Goal: Information Seeking & Learning: Learn about a topic

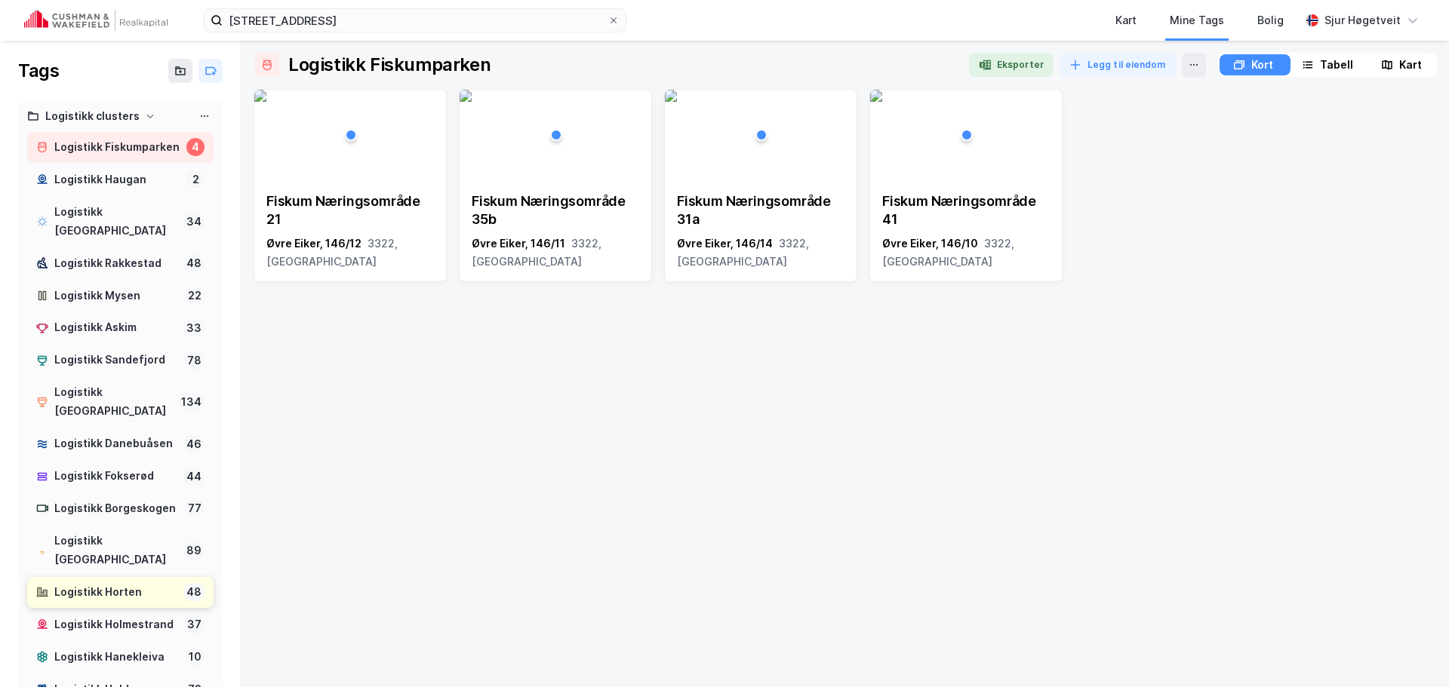
scroll to position [528, 0]
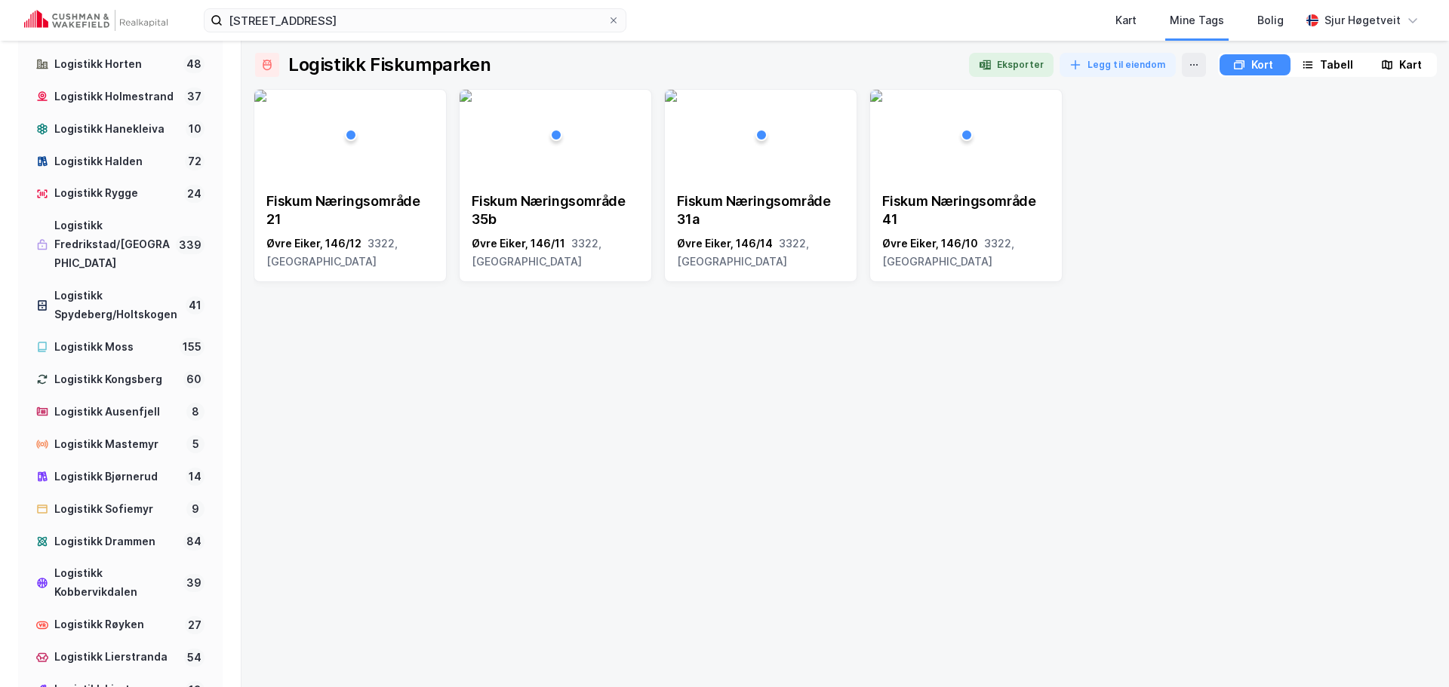
click at [120, 22] on img at bounding box center [95, 20] width 143 height 21
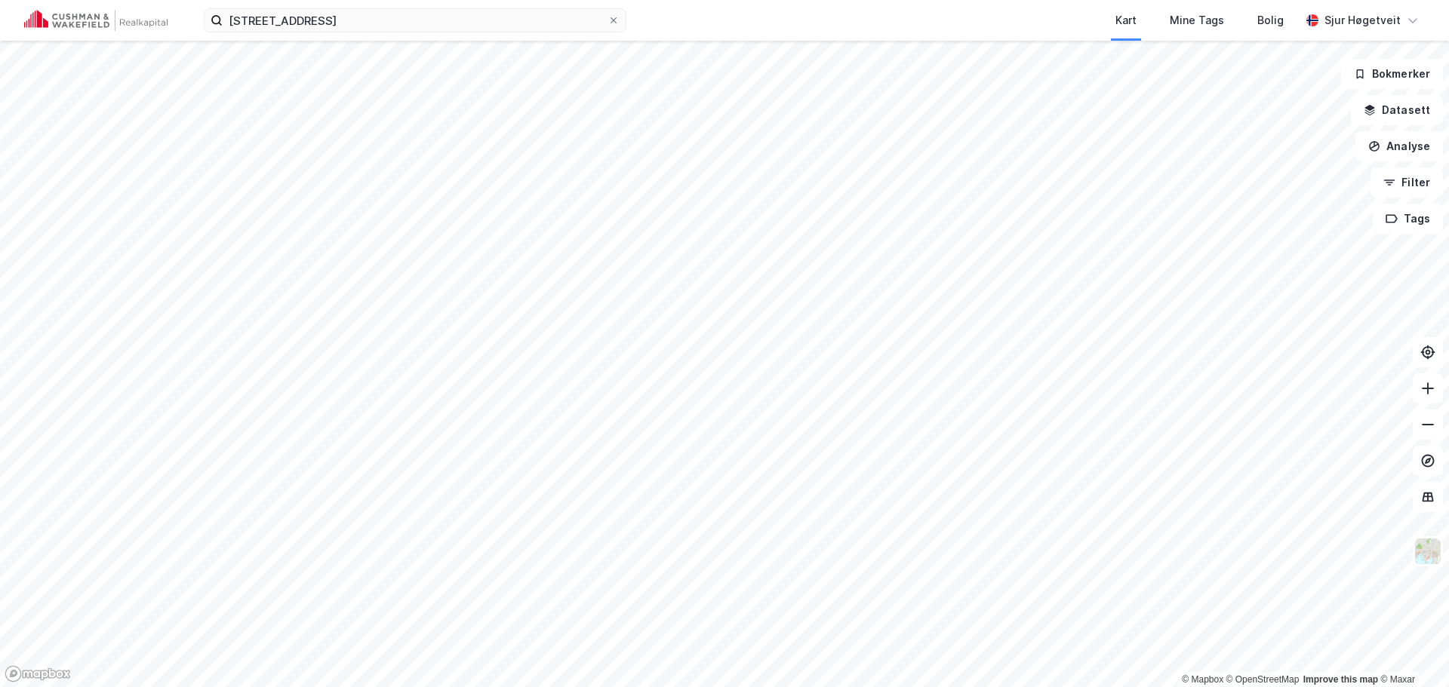
click at [374, 1] on div "[STREET_ADDRESS] Kart Mine Tags Bolig [PERSON_NAME]" at bounding box center [724, 20] width 1449 height 41
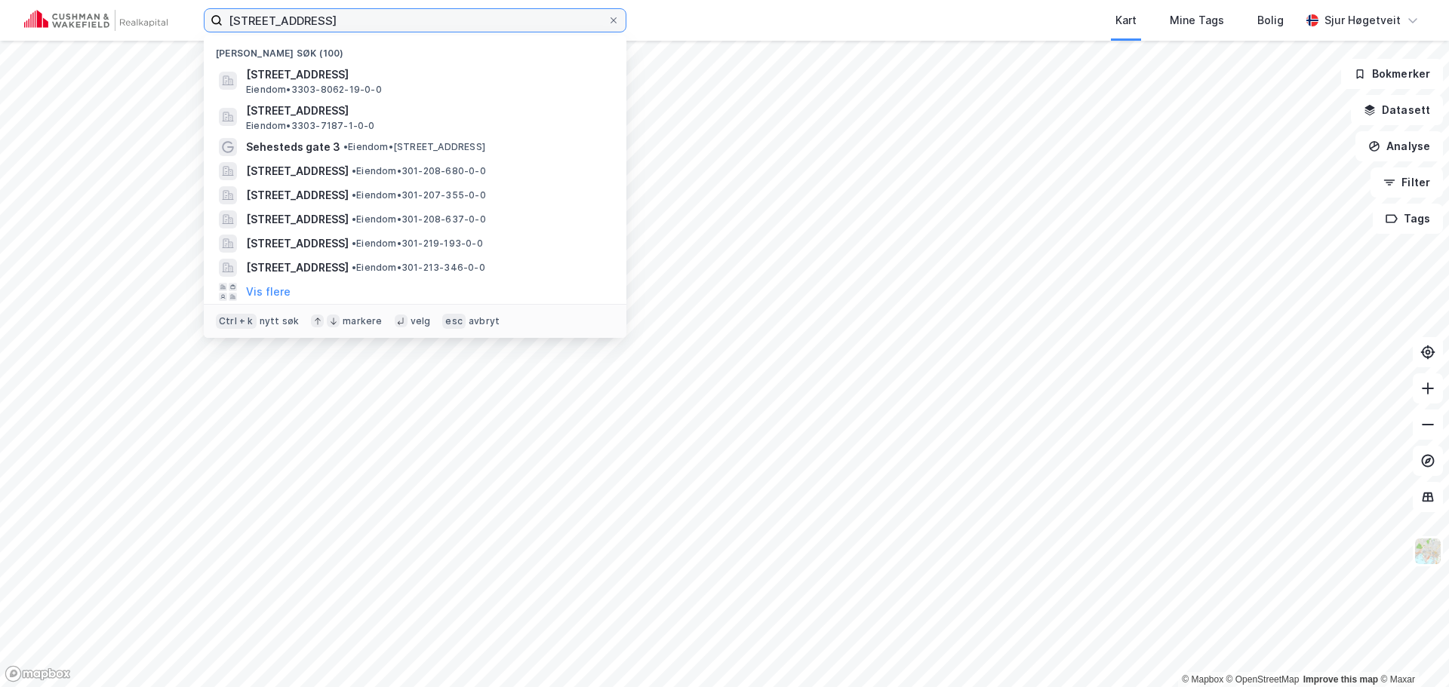
click at [374, 13] on input "[STREET_ADDRESS]" at bounding box center [415, 20] width 385 height 23
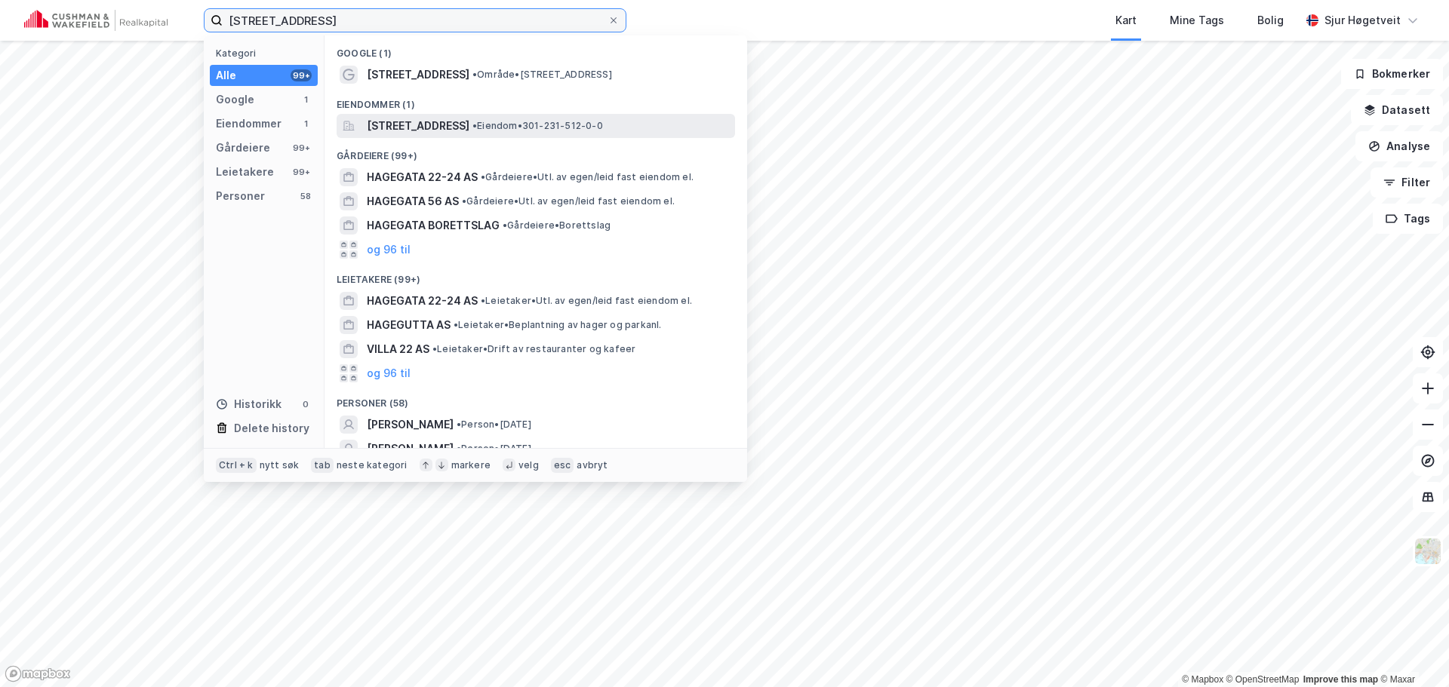
type input "[STREET_ADDRESS]"
click at [477, 123] on span "•" at bounding box center [474, 125] width 5 height 11
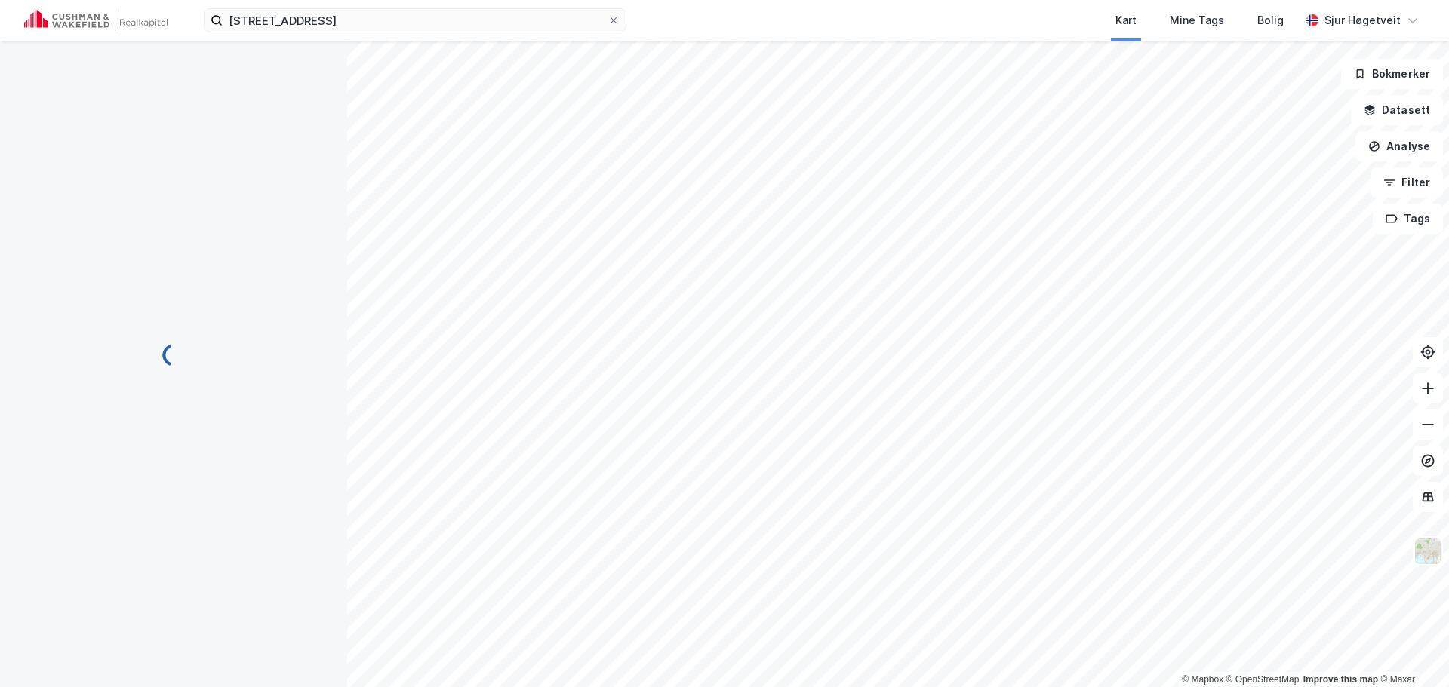
scroll to position [1, 0]
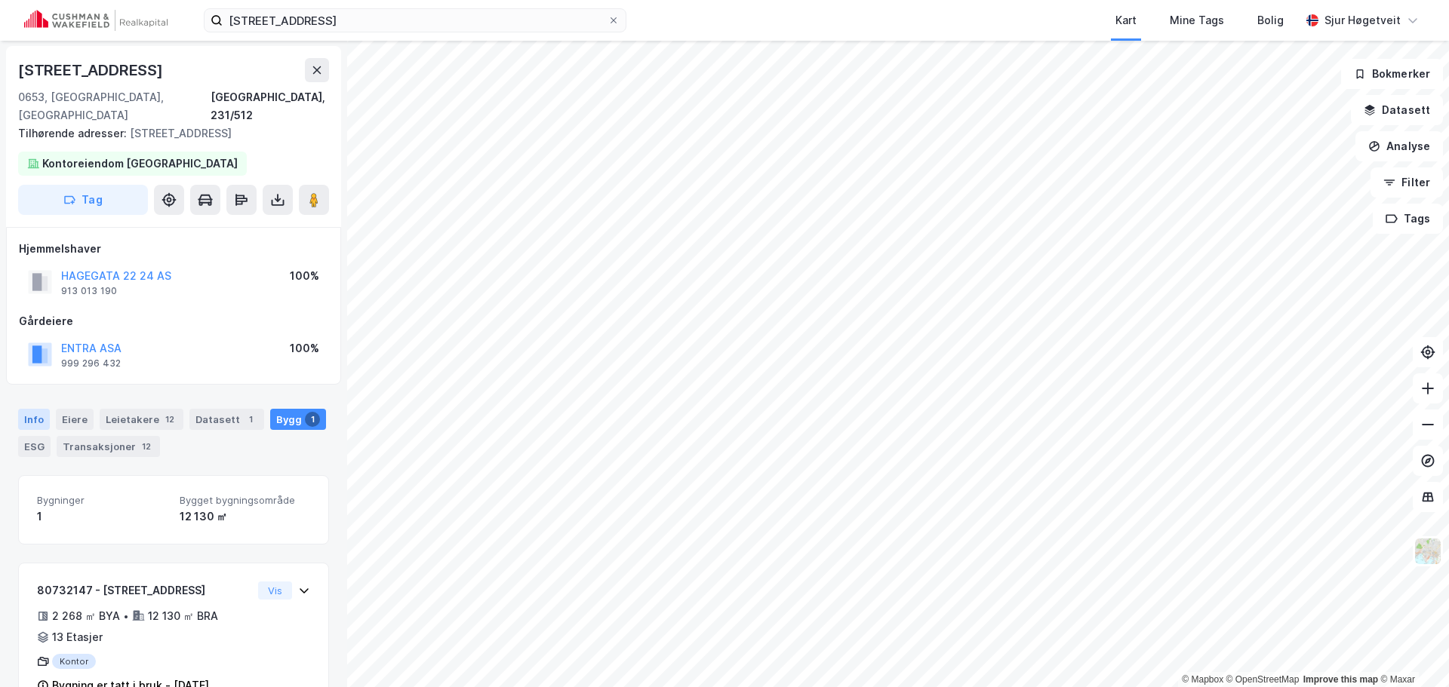
click at [29, 409] on div "Info" at bounding box center [34, 419] width 32 height 21
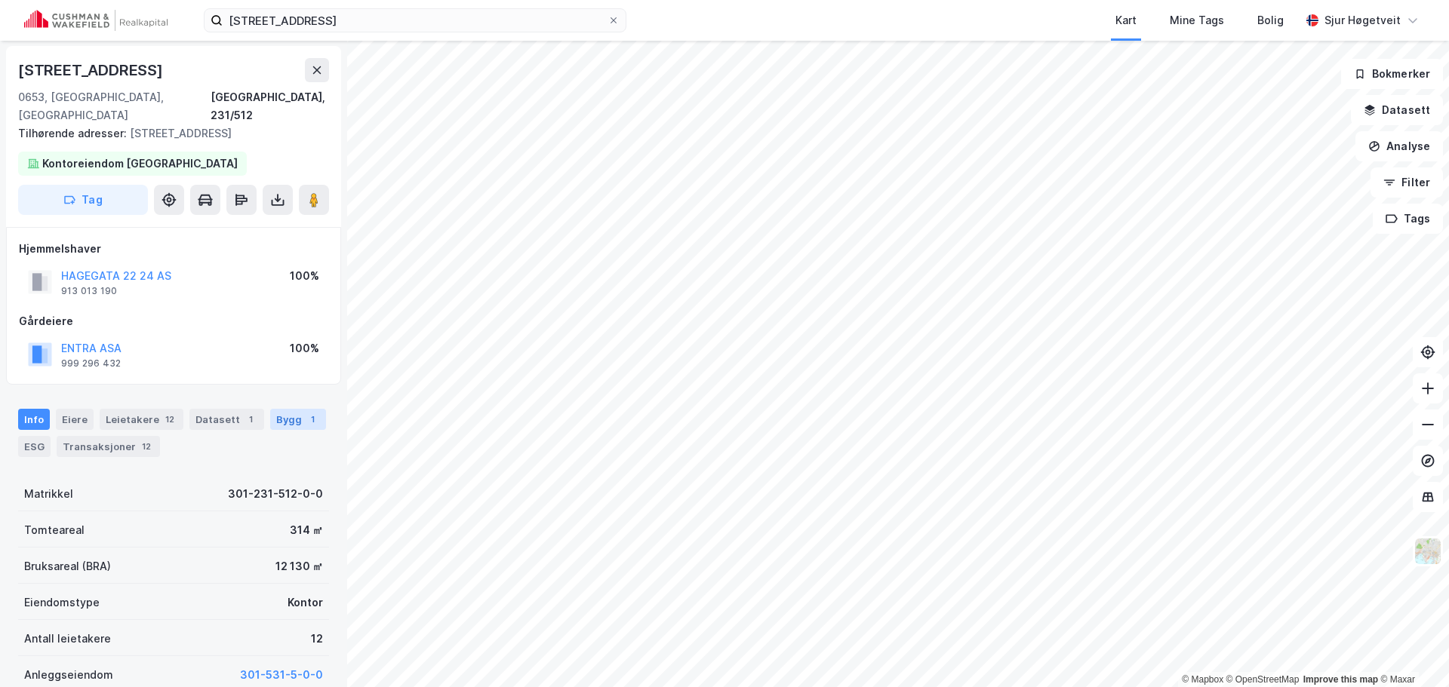
scroll to position [1, 0]
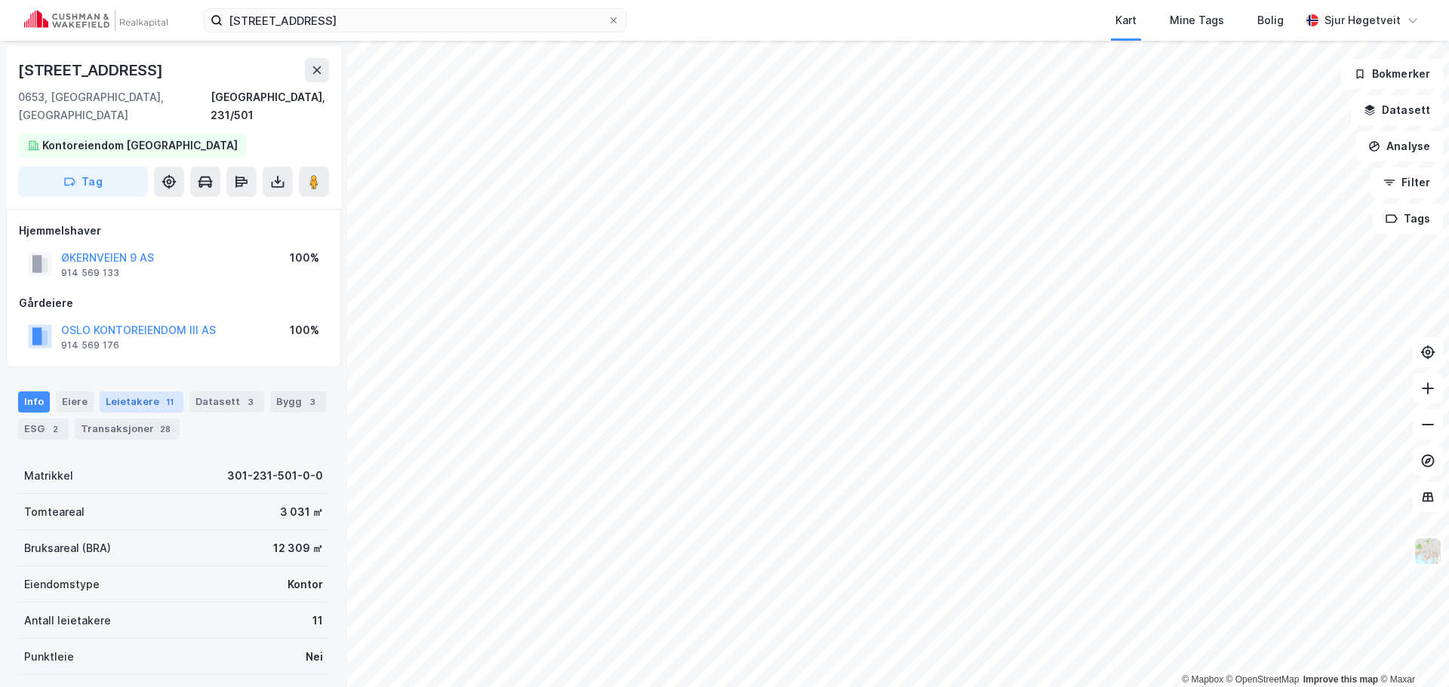
click at [152, 392] on div "Leietakere 11" at bounding box center [142, 402] width 84 height 21
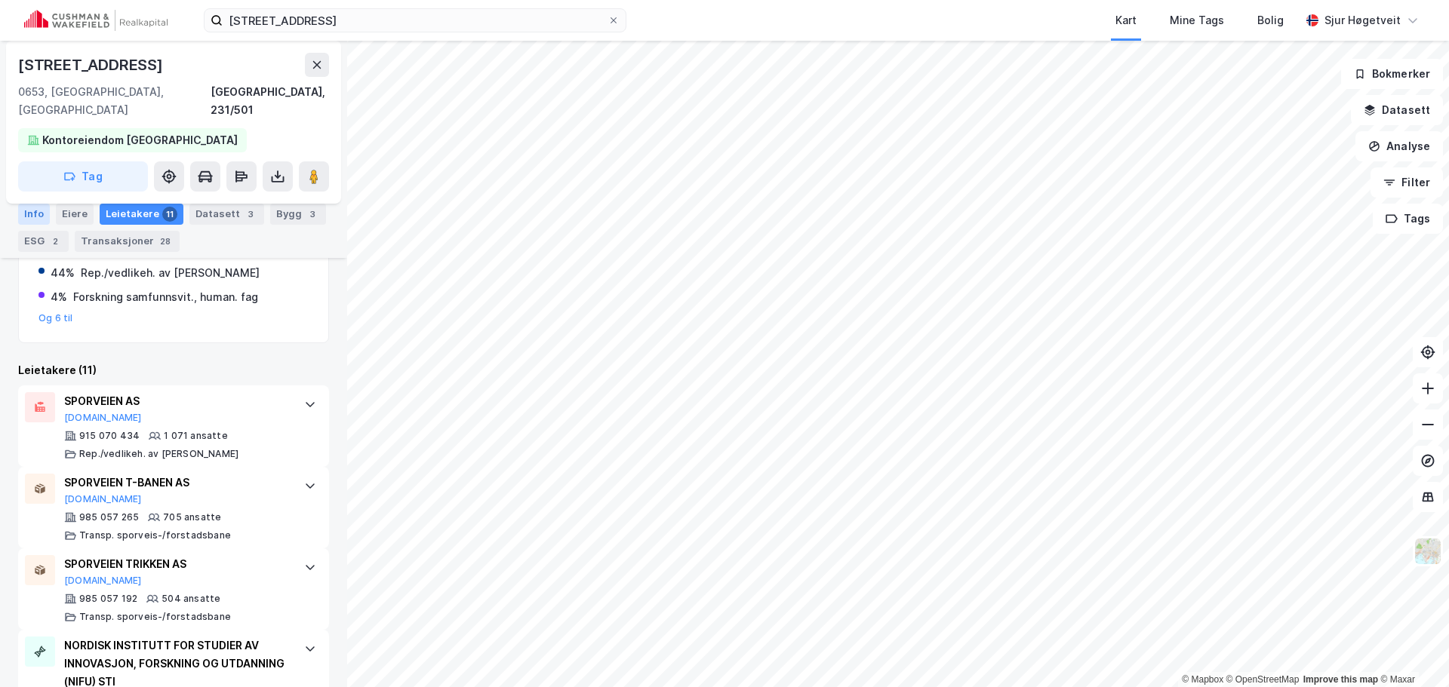
click at [31, 212] on div "Info" at bounding box center [34, 214] width 32 height 21
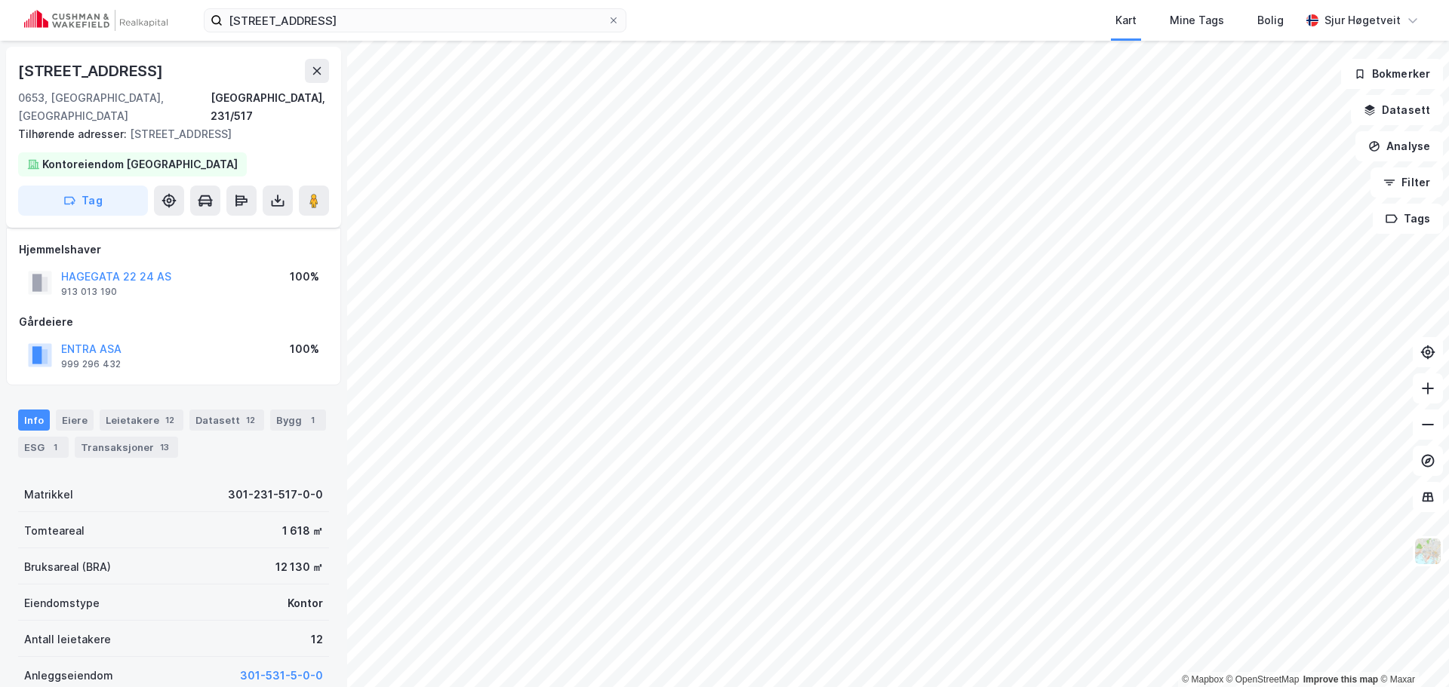
scroll to position [213, 0]
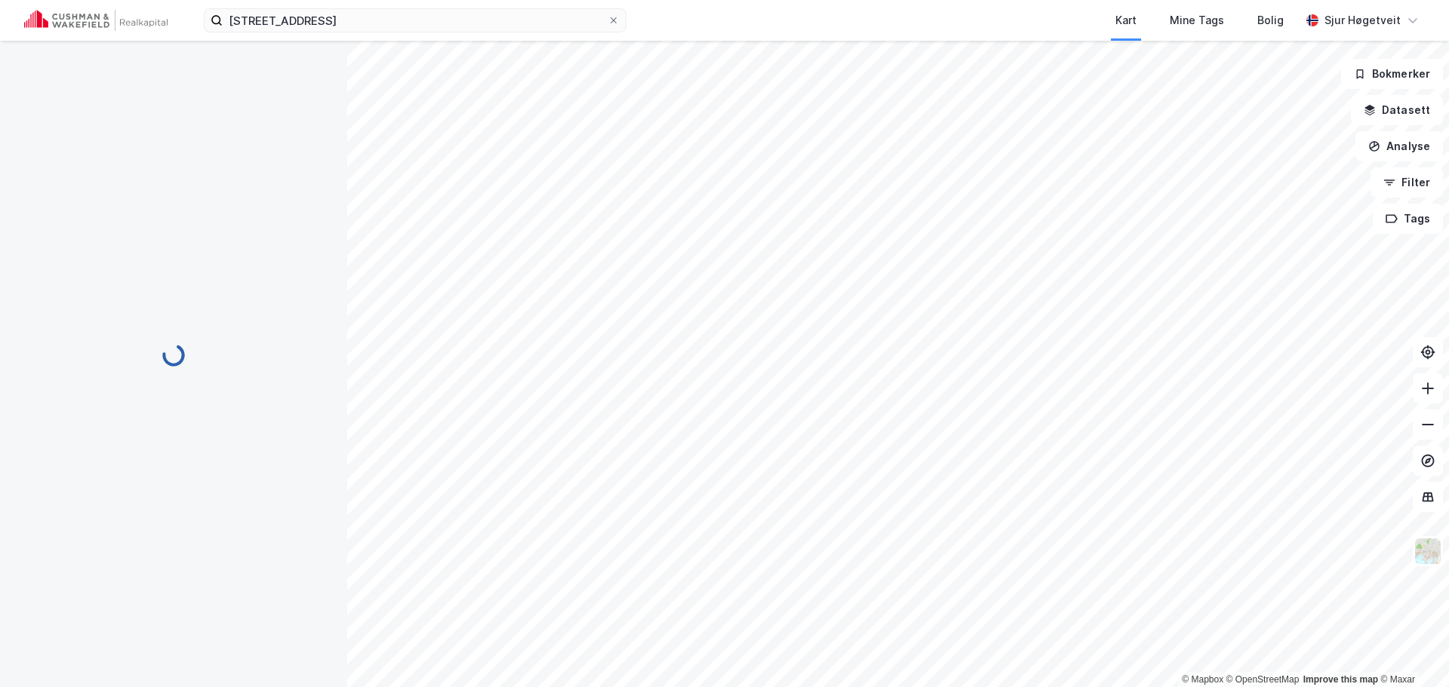
scroll to position [1, 0]
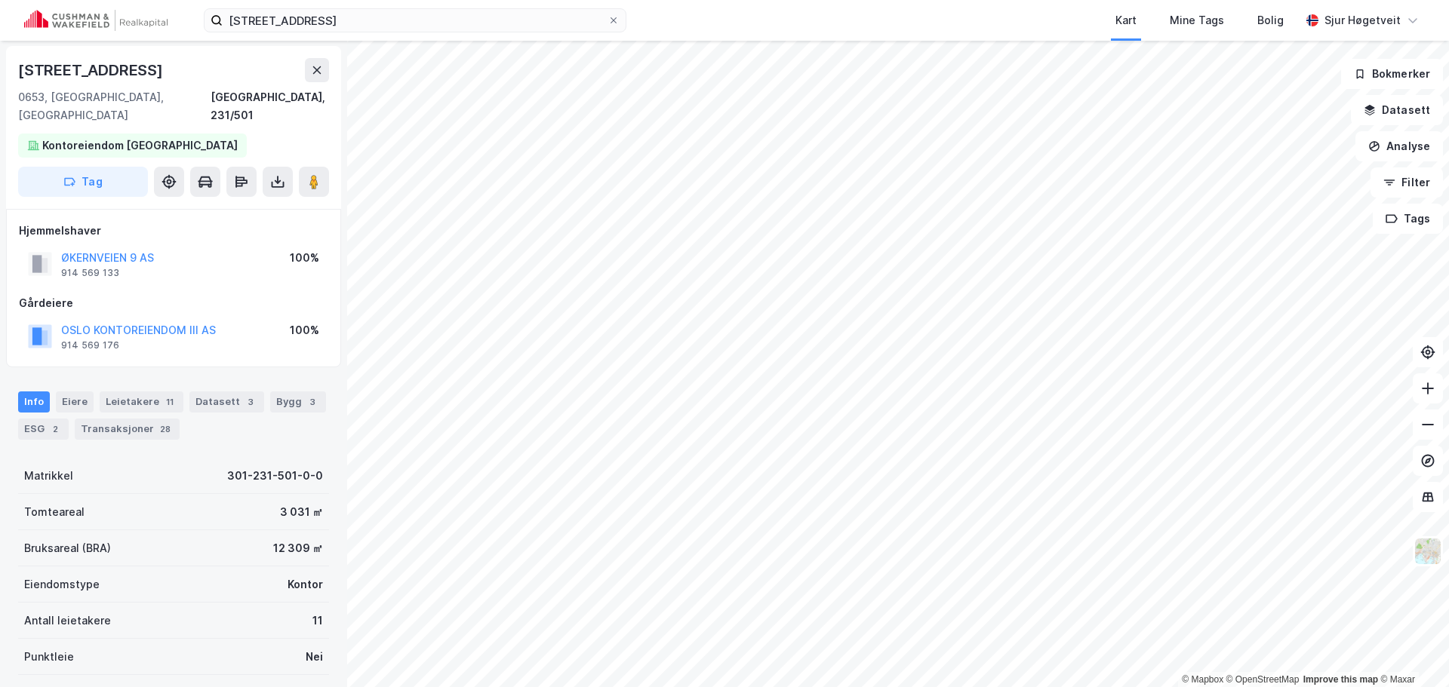
scroll to position [1, 0]
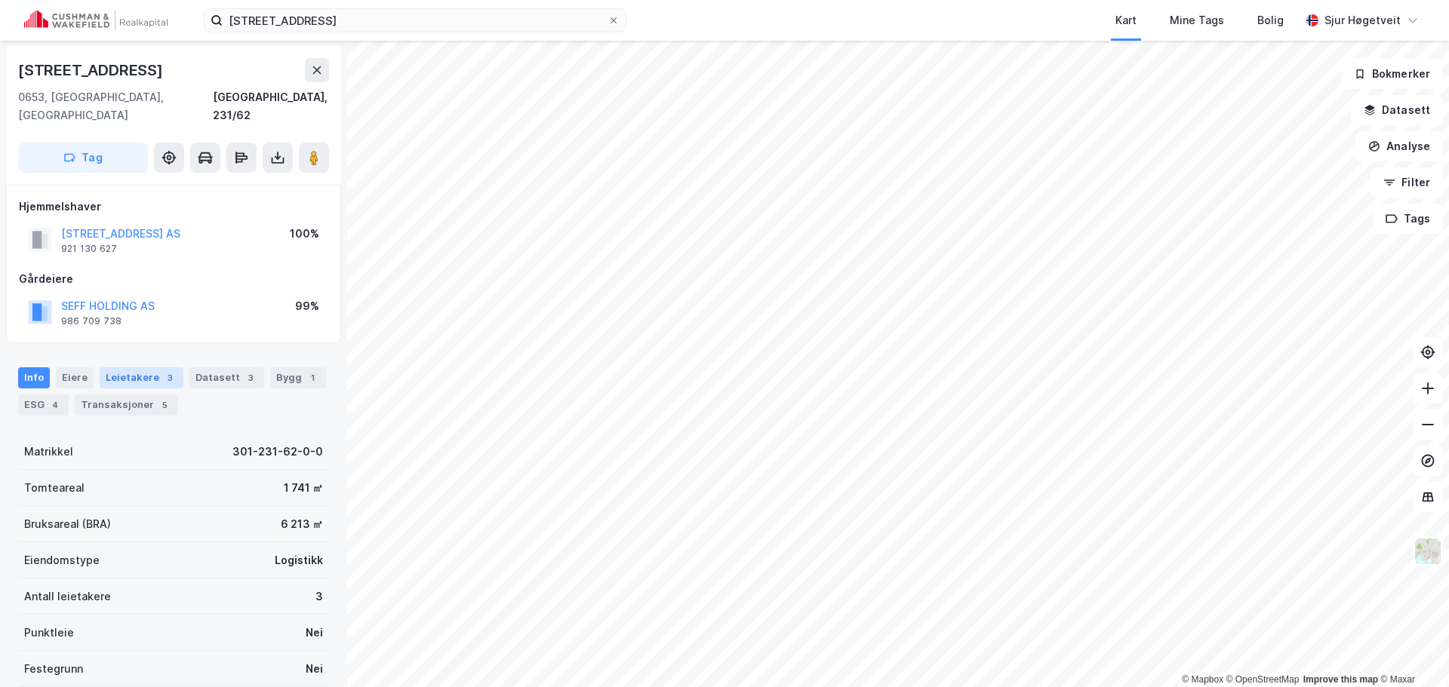
click at [162, 370] on div "3" at bounding box center [169, 377] width 15 height 15
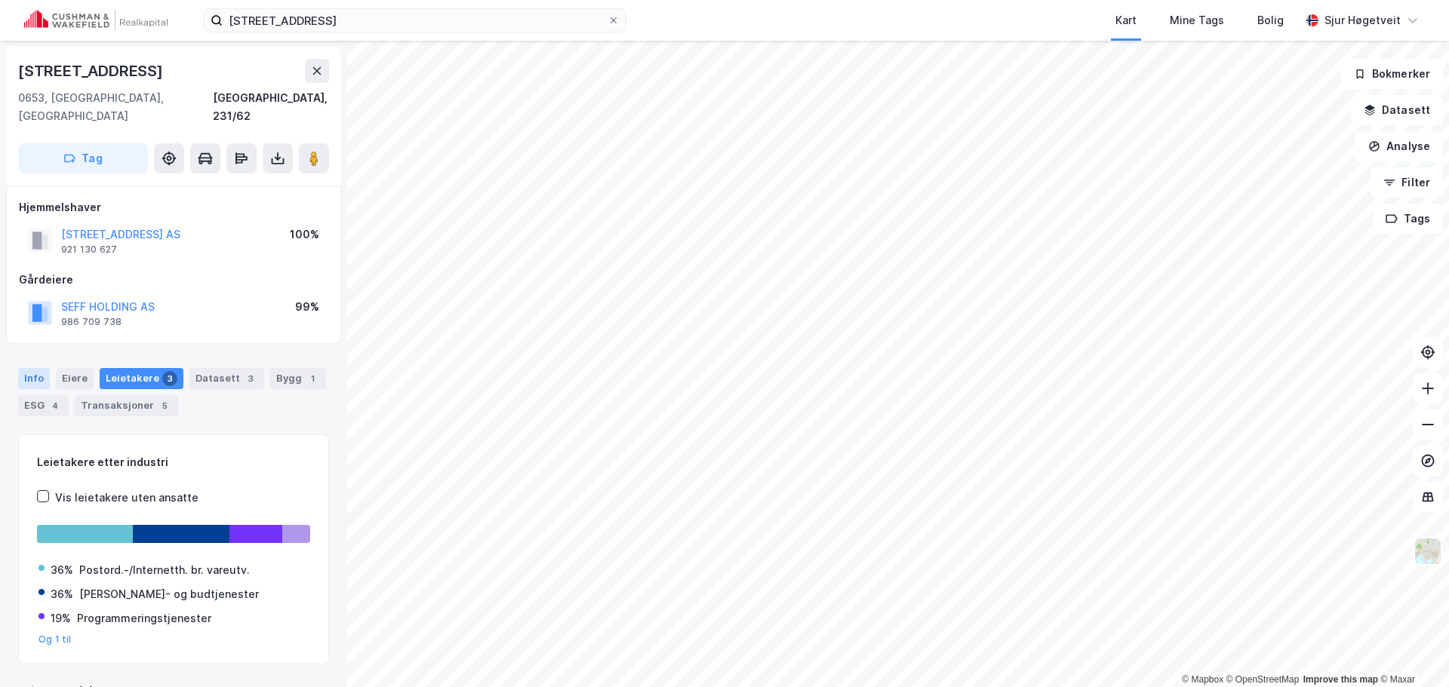
click at [19, 368] on div "Info" at bounding box center [34, 378] width 32 height 21
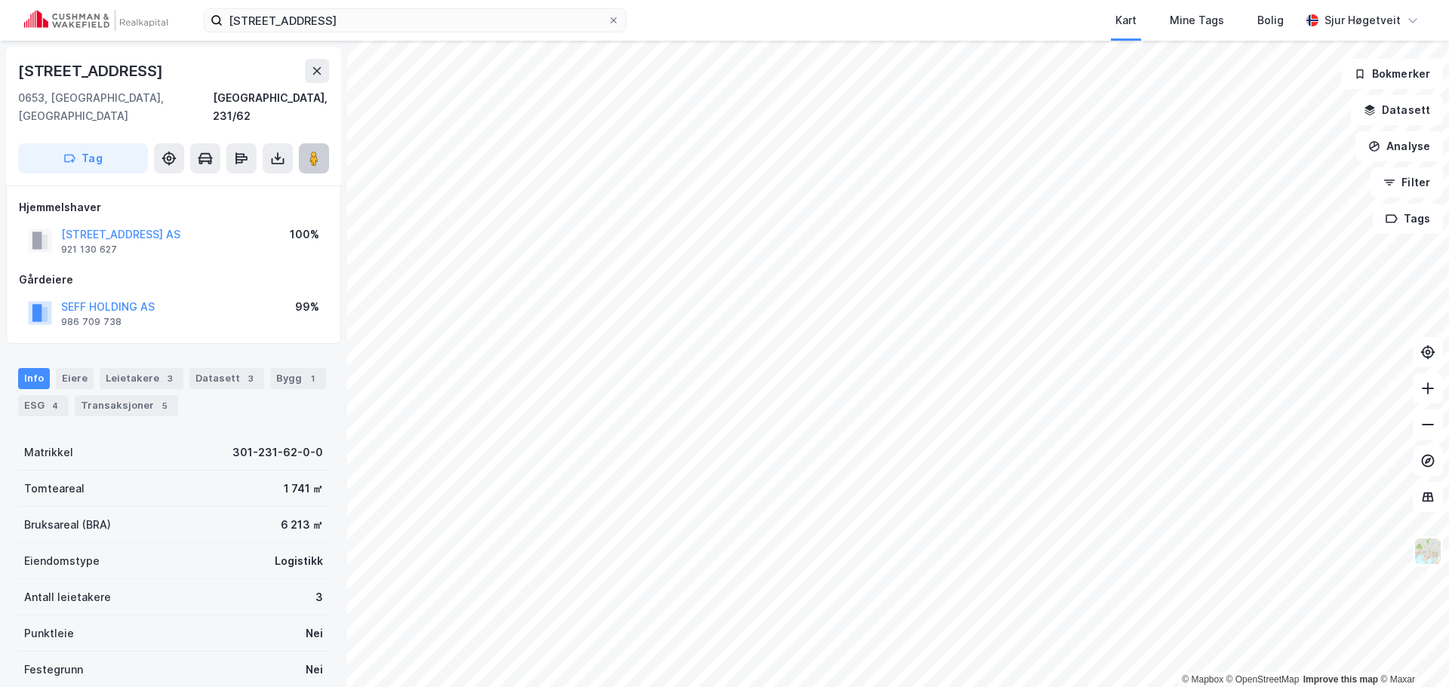
click at [305, 143] on button at bounding box center [314, 158] width 30 height 30
click at [226, 368] on div "Datasett 3" at bounding box center [226, 378] width 75 height 21
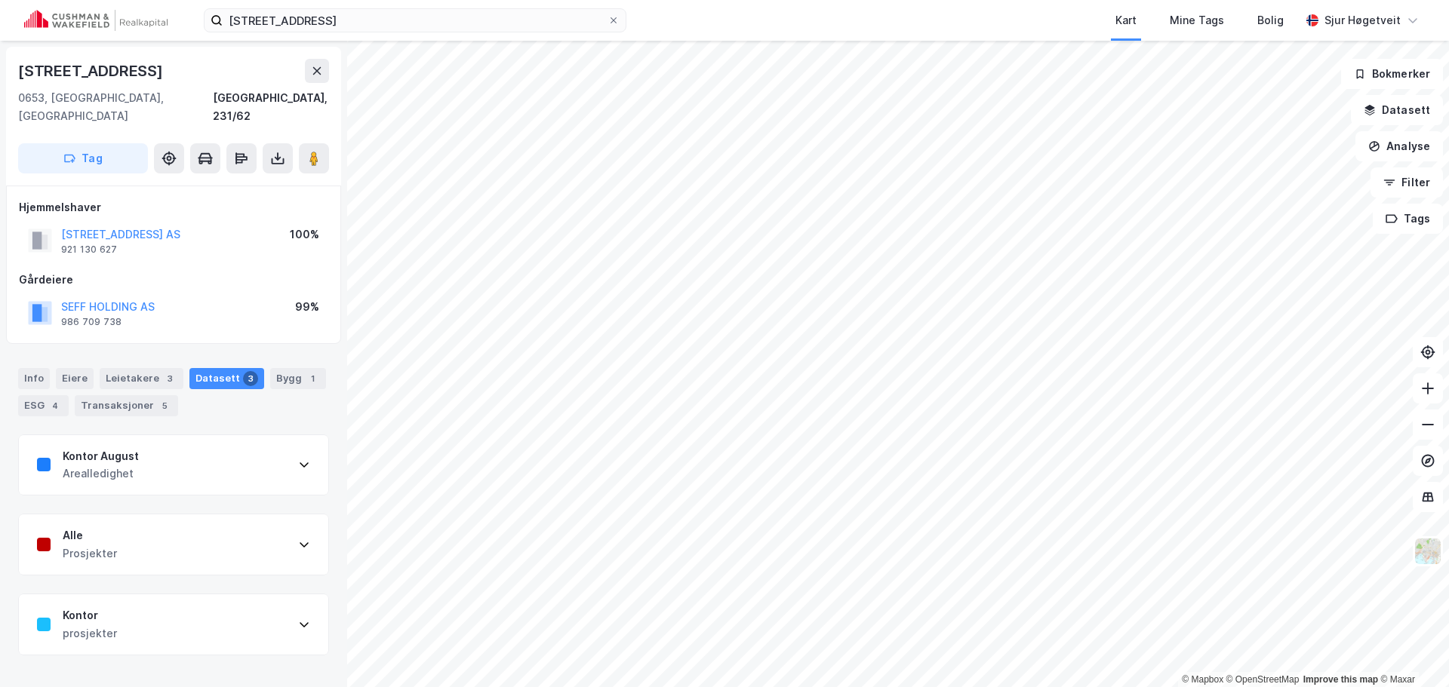
click at [203, 536] on div "Alle Prosjekter" at bounding box center [173, 545] width 309 height 60
click at [231, 515] on div "Alle Prosjekter" at bounding box center [173, 545] width 309 height 60
click at [38, 368] on div "Info" at bounding box center [34, 378] width 32 height 21
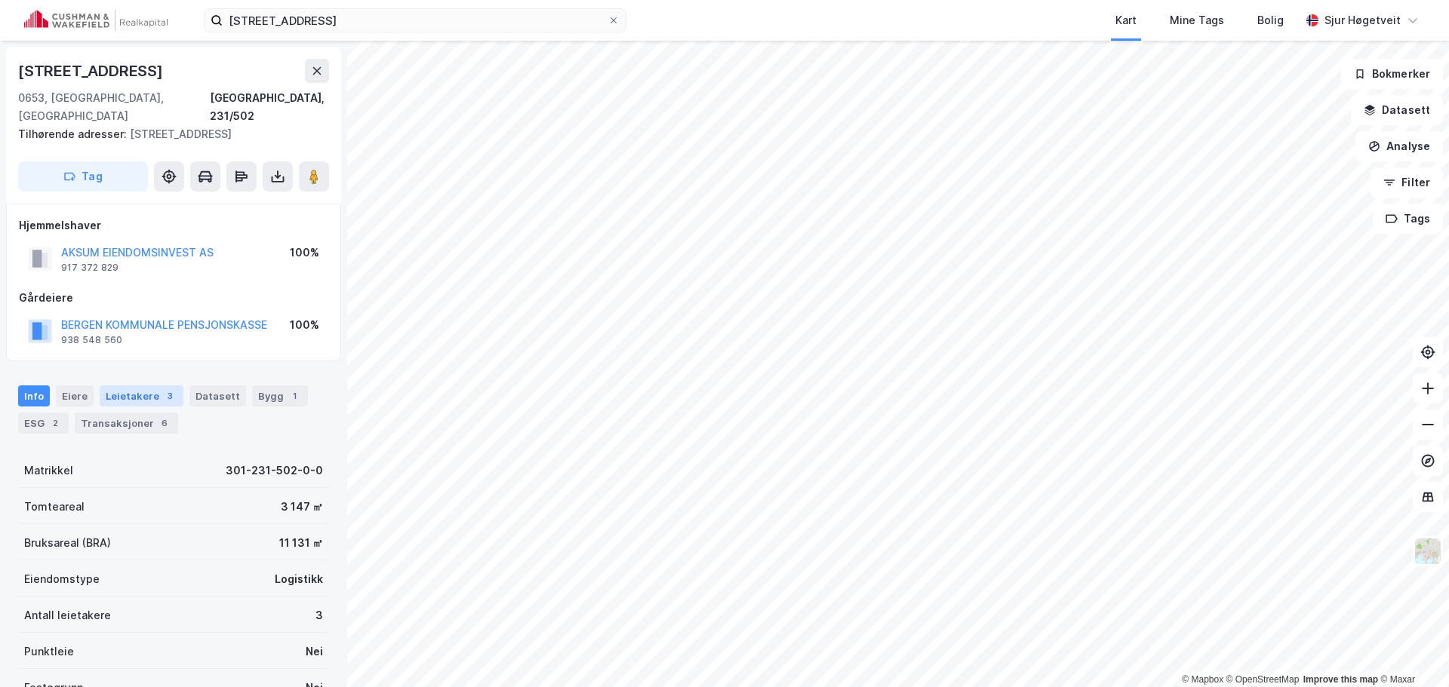
click at [144, 386] on div "Leietakere 3" at bounding box center [142, 396] width 84 height 21
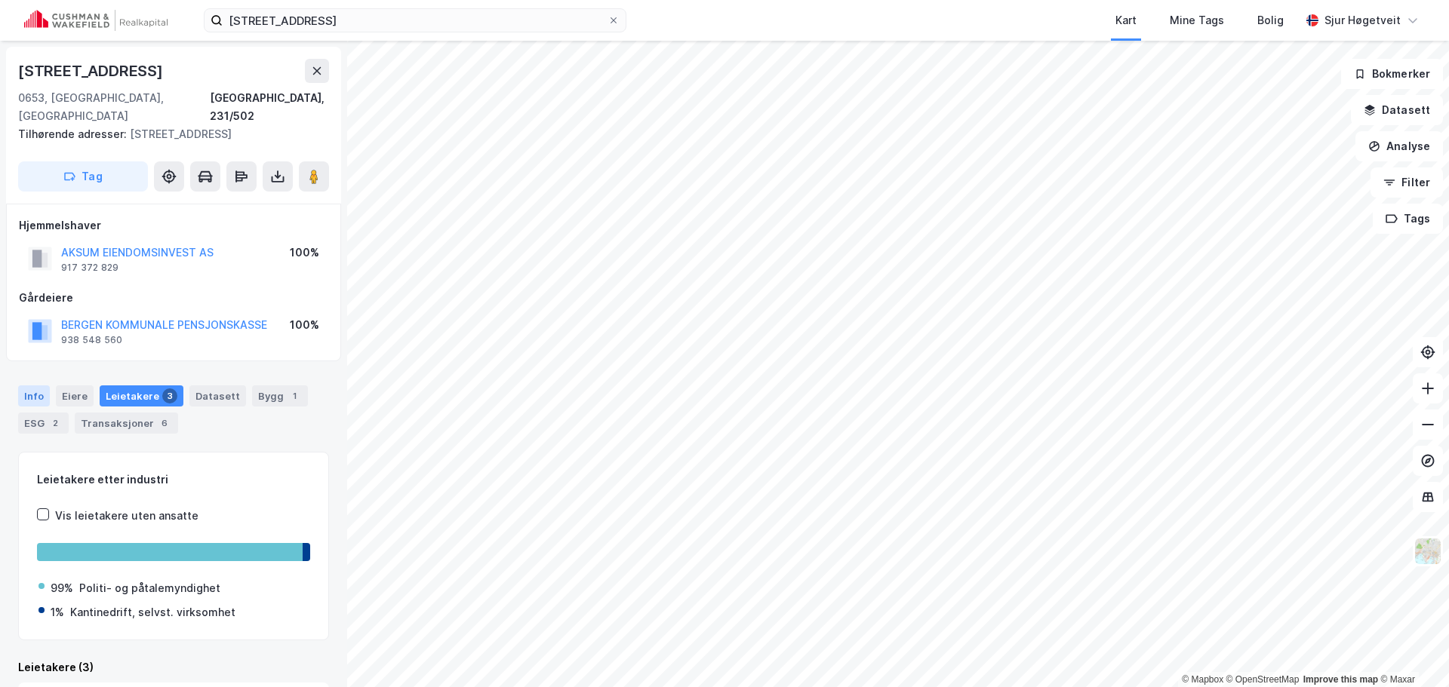
click at [41, 386] on div "Info" at bounding box center [34, 396] width 32 height 21
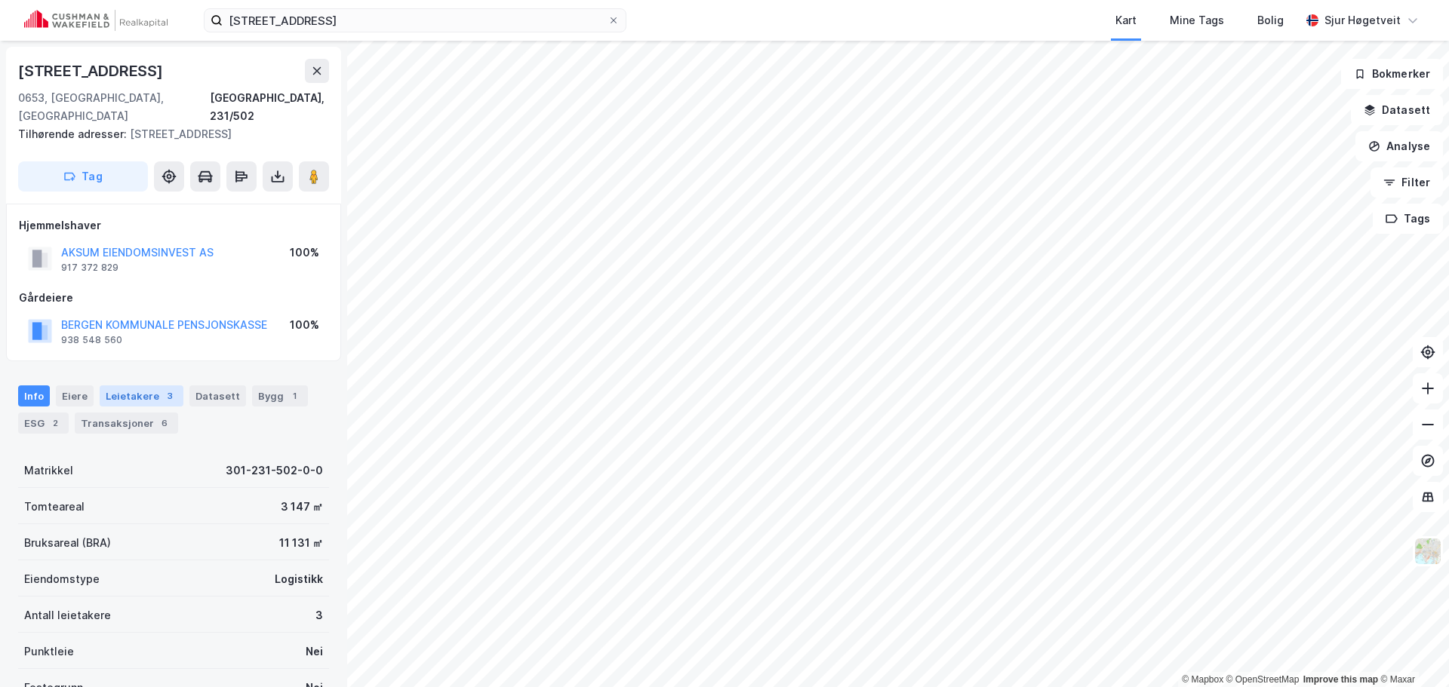
click at [155, 386] on div "Leietakere 3" at bounding box center [142, 396] width 84 height 21
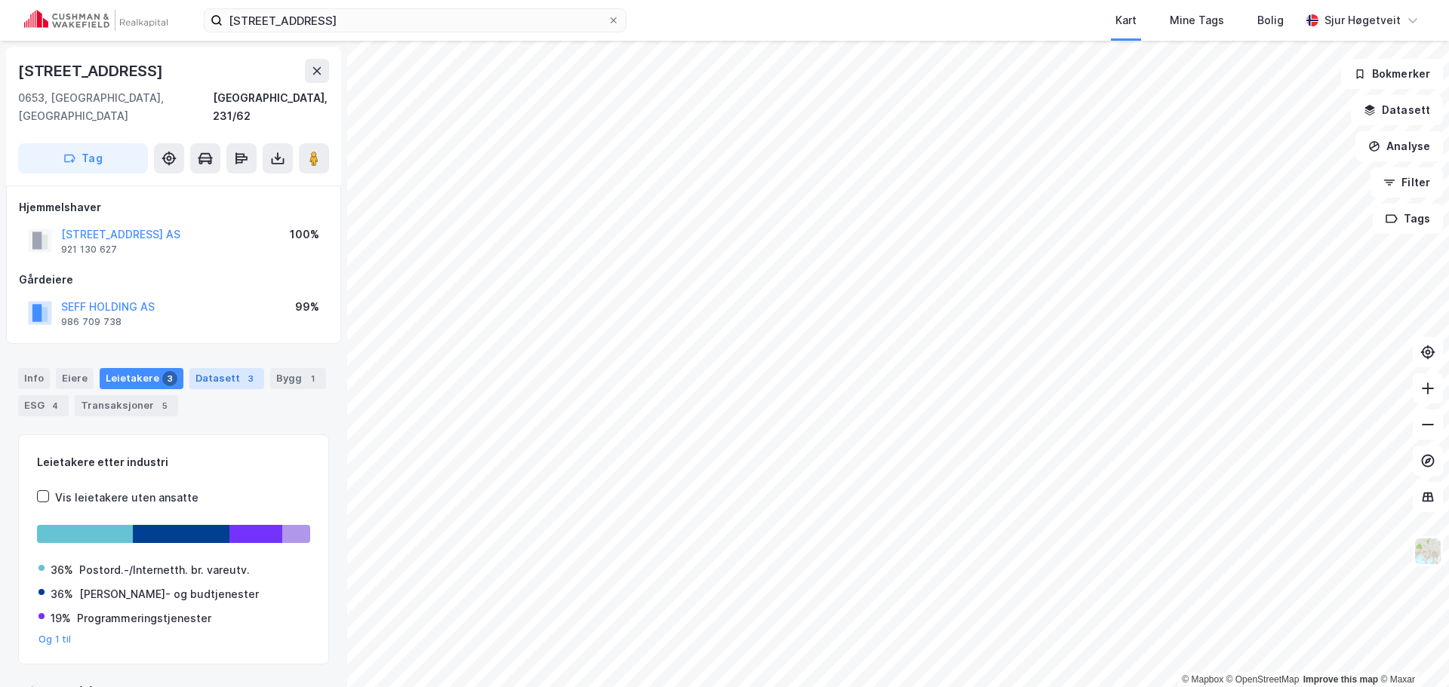
click at [238, 369] on div "Datasett 3" at bounding box center [226, 378] width 75 height 21
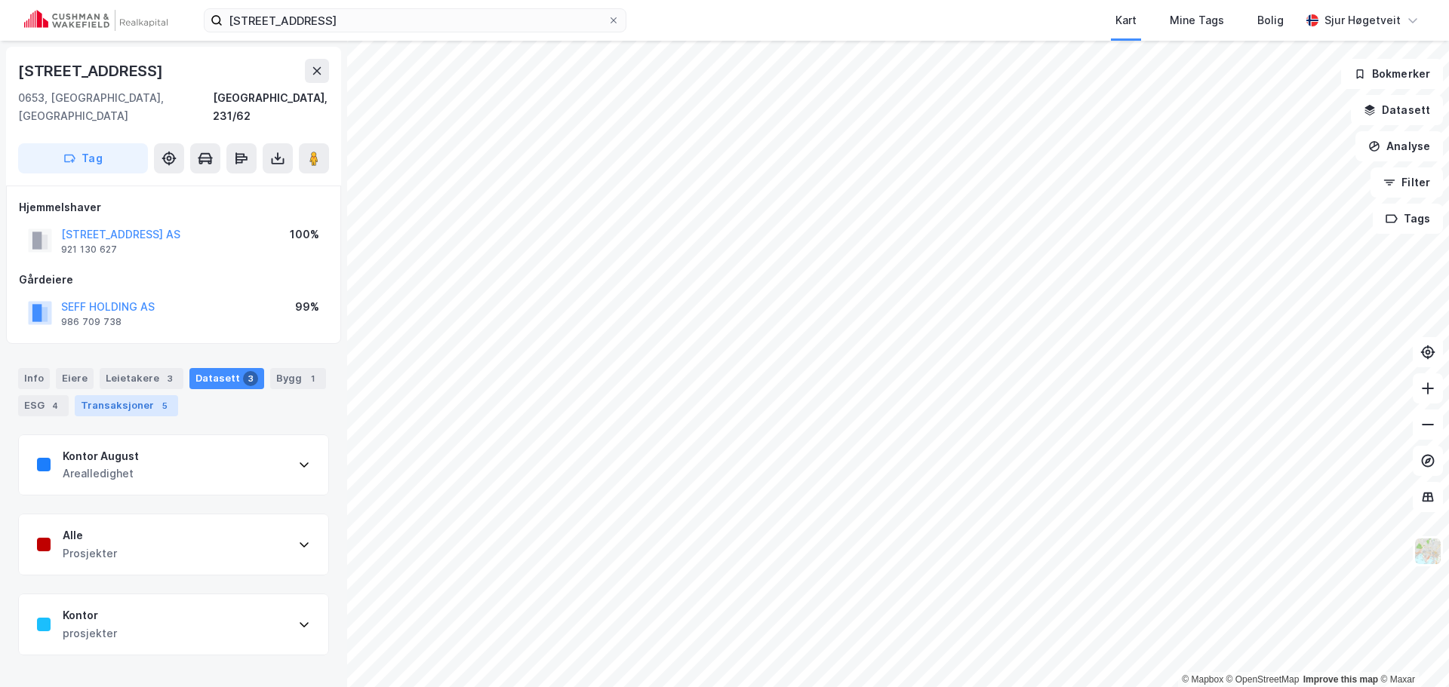
click at [157, 398] on div "5" at bounding box center [164, 405] width 15 height 15
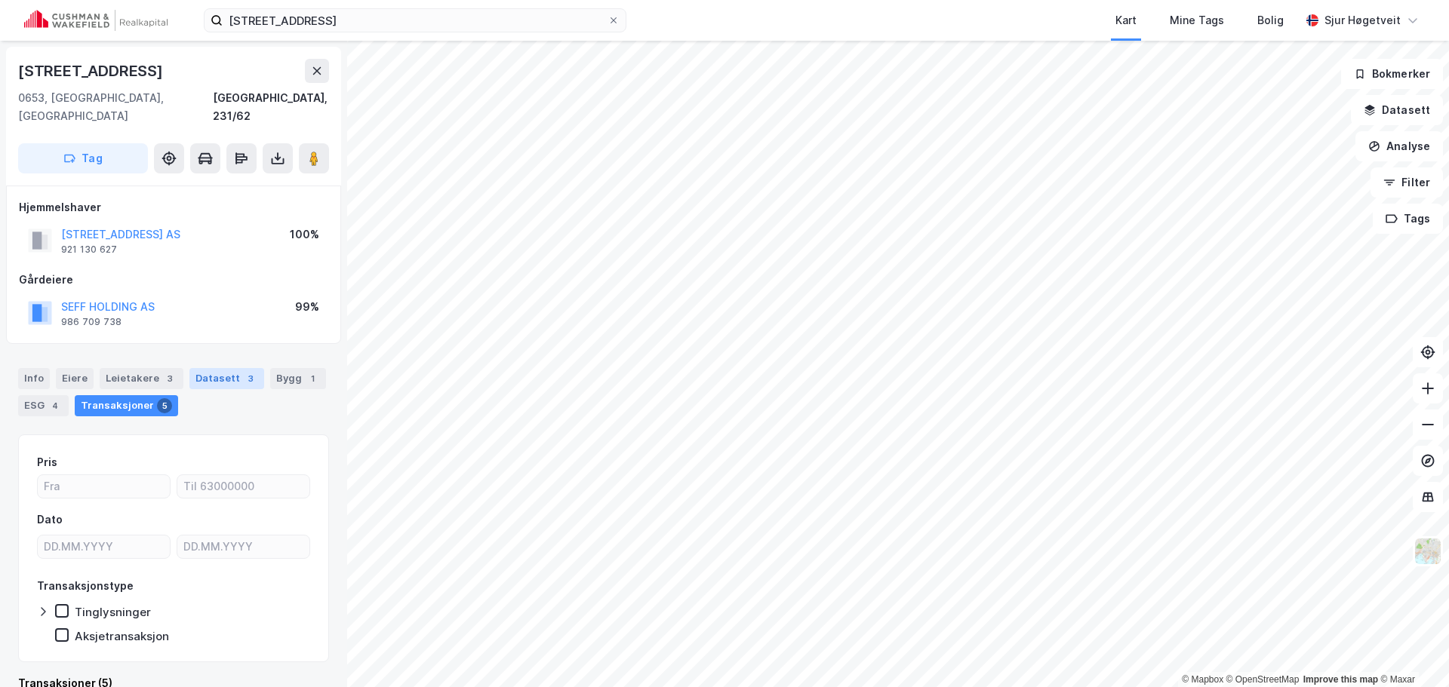
click at [216, 368] on div "Datasett 3" at bounding box center [226, 378] width 75 height 21
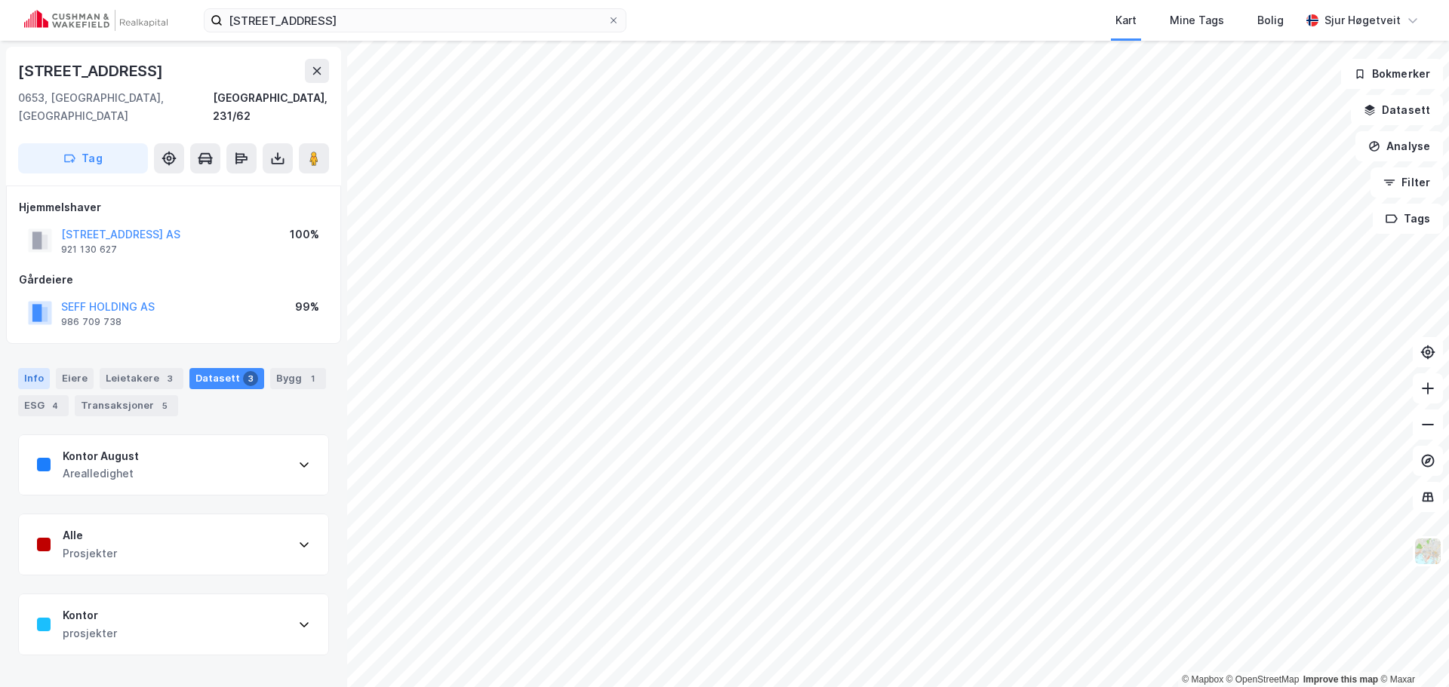
click at [34, 368] on div "Info" at bounding box center [34, 378] width 32 height 21
